Goal: Information Seeking & Learning: Find specific fact

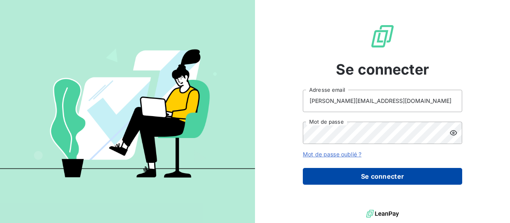
click at [331, 182] on button "Se connecter" at bounding box center [383, 176] width 160 height 17
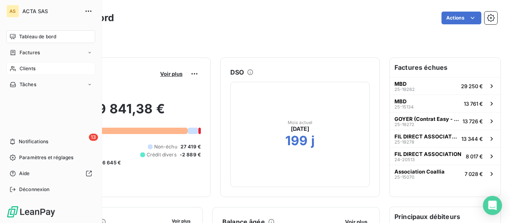
click at [19, 65] on div "Clients" at bounding box center [50, 68] width 89 height 13
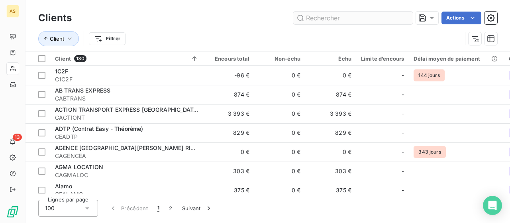
click at [344, 17] on input "text" at bounding box center [354, 18] width 120 height 13
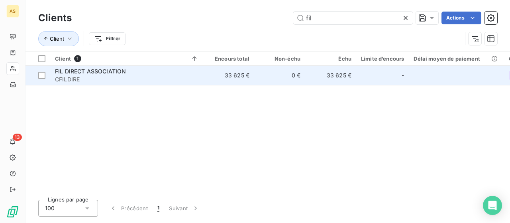
type input "fil"
click at [92, 73] on span "FIL DIRECT ASSOCIATION" at bounding box center [90, 71] width 71 height 7
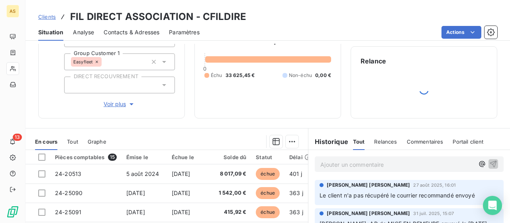
scroll to position [69, 0]
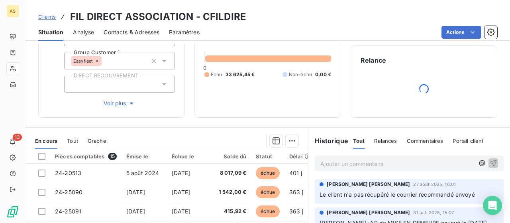
click at [142, 30] on span "Contacts & Adresses" at bounding box center [132, 32] width 56 height 8
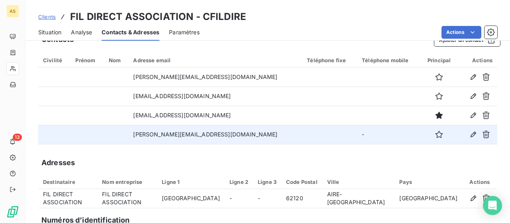
scroll to position [15, 0]
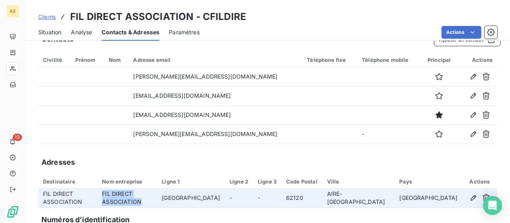
drag, startPoint x: 193, startPoint y: 197, endPoint x: 123, endPoint y: 194, distance: 69.8
click at [123, 194] on td "FIL DIRECT ASSOCIATION" at bounding box center [127, 198] width 60 height 19
copy td "FIL DIRECT ASSOCIATION"
drag, startPoint x: 375, startPoint y: 198, endPoint x: 427, endPoint y: 199, distance: 51.8
click at [395, 199] on td "AIRE-[GEOGRAPHIC_DATA]" at bounding box center [359, 198] width 73 height 19
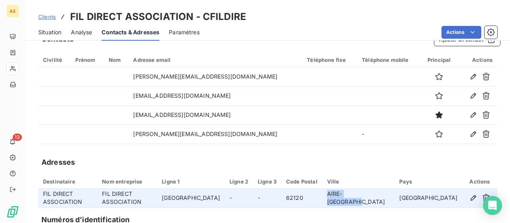
copy td "AIRE-[GEOGRAPHIC_DATA]"
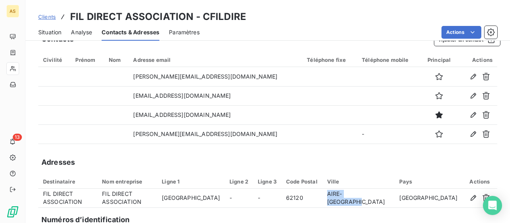
click at [41, 32] on span "Situation" at bounding box center [49, 32] width 23 height 8
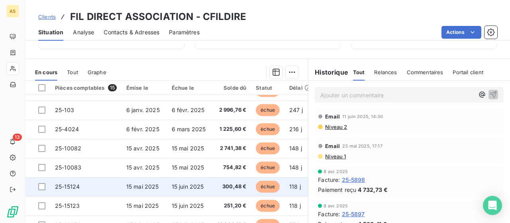
scroll to position [173, 0]
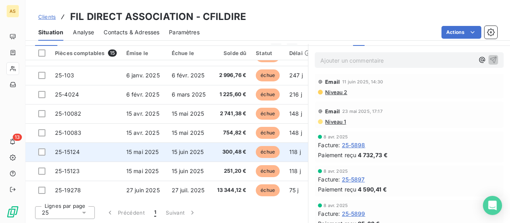
click at [182, 185] on td "27 juil. 2025" at bounding box center [189, 190] width 45 height 19
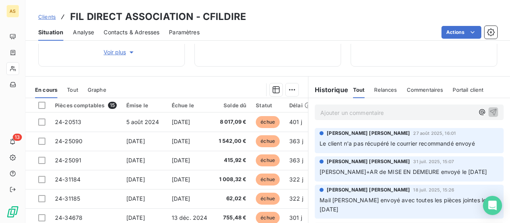
scroll to position [121, 0]
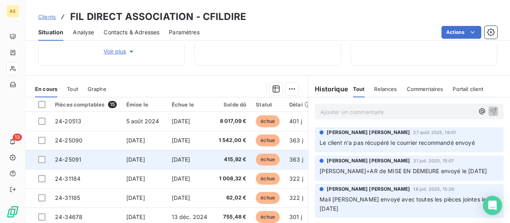
click at [184, 156] on span "[DATE]" at bounding box center [181, 159] width 19 height 7
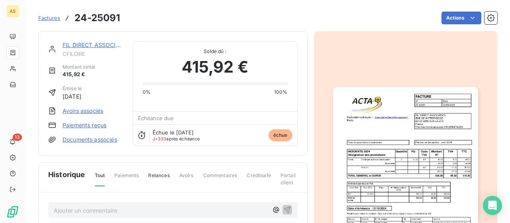
click at [376, 173] on img "button" at bounding box center [405, 189] width 145 height 205
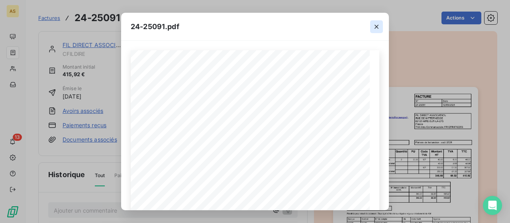
click at [378, 26] on icon "button" at bounding box center [377, 27] width 8 height 8
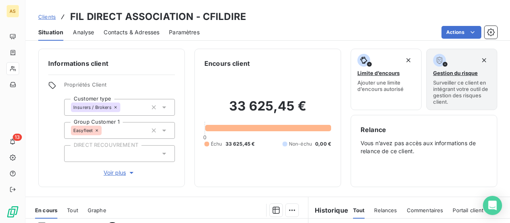
scroll to position [135, 0]
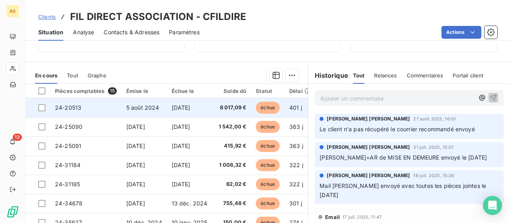
click at [173, 110] on span "[DATE]" at bounding box center [181, 107] width 19 height 7
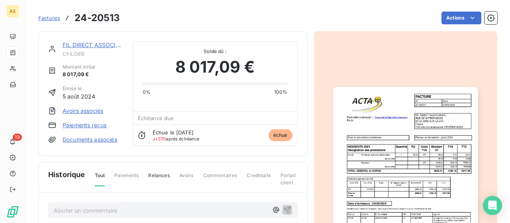
click at [418, 165] on img "button" at bounding box center [405, 189] width 145 height 205
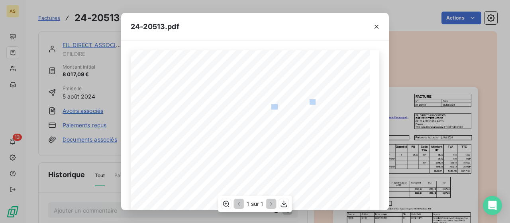
drag, startPoint x: 278, startPoint y: 106, endPoint x: 308, endPoint y: 102, distance: 30.6
click at [308, 102] on div "FACTURE N° Date 24-20513 [DATE] FIL DIRECT ASSOCIATION [GEOGRAPHIC_DATA] 62120 …" at bounding box center [255, 219] width 239 height 339
drag, startPoint x: 280, startPoint y: 106, endPoint x: 313, endPoint y: 108, distance: 33.5
click at [313, 108] on span "62120 AIRE-[GEOGRAPHIC_DATA]" at bounding box center [305, 106] width 67 height 4
copy span "0 AIRE-SUR-LA-"
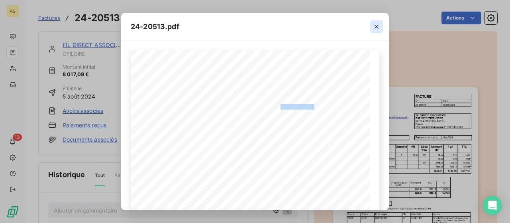
click at [376, 25] on icon "button" at bounding box center [377, 27] width 8 height 8
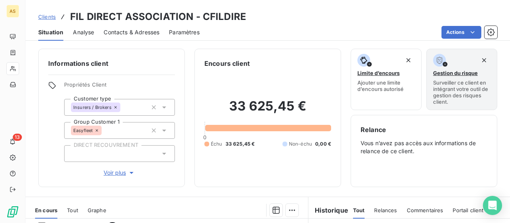
click at [136, 31] on span "Contacts & Adresses" at bounding box center [132, 32] width 56 height 8
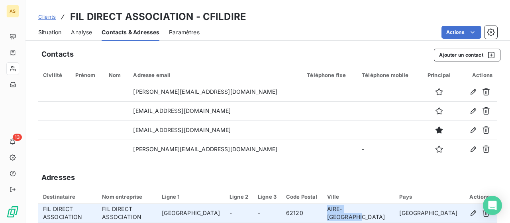
drag, startPoint x: 374, startPoint y: 213, endPoint x: 423, endPoint y: 217, distance: 48.8
click at [395, 217] on td "AIRE-[GEOGRAPHIC_DATA]" at bounding box center [359, 213] width 73 height 19
copy td "AIRE-[GEOGRAPHIC_DATA]"
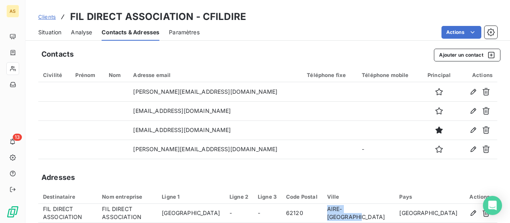
click at [49, 30] on span "Situation" at bounding box center [49, 32] width 23 height 8
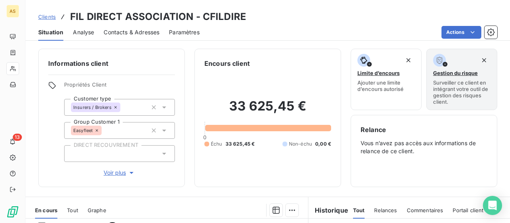
scroll to position [160, 0]
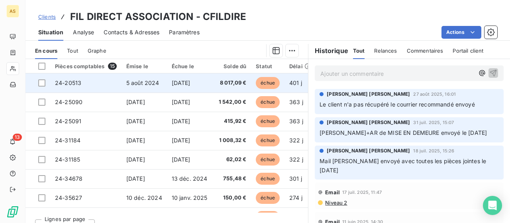
click at [150, 84] on span "5 août 2024" at bounding box center [142, 82] width 33 height 7
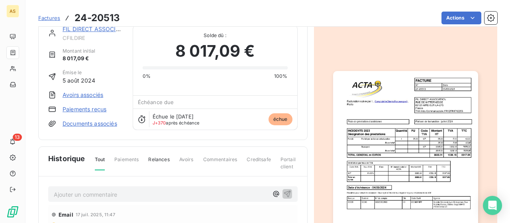
scroll to position [17, 0]
click at [391, 170] on img "button" at bounding box center [405, 173] width 145 height 205
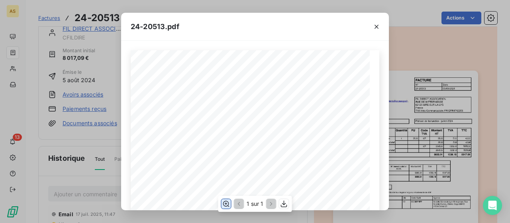
click at [225, 205] on icon "button" at bounding box center [226, 204] width 6 height 6
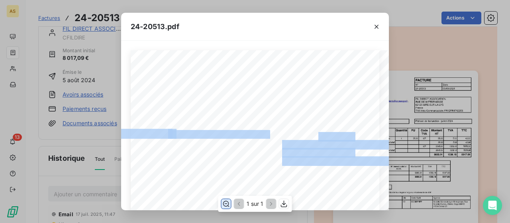
drag, startPoint x: 314, startPoint y: 138, endPoint x: 252, endPoint y: 132, distance: 62.5
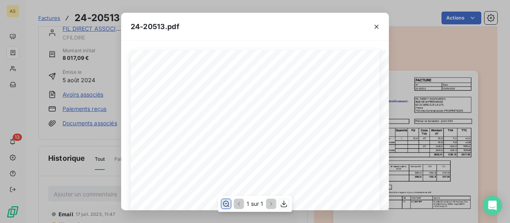
click at [169, 187] on span "Frais de prestation d'assistance" at bounding box center [148, 188] width 102 height 7
